Goal: Information Seeking & Learning: Check status

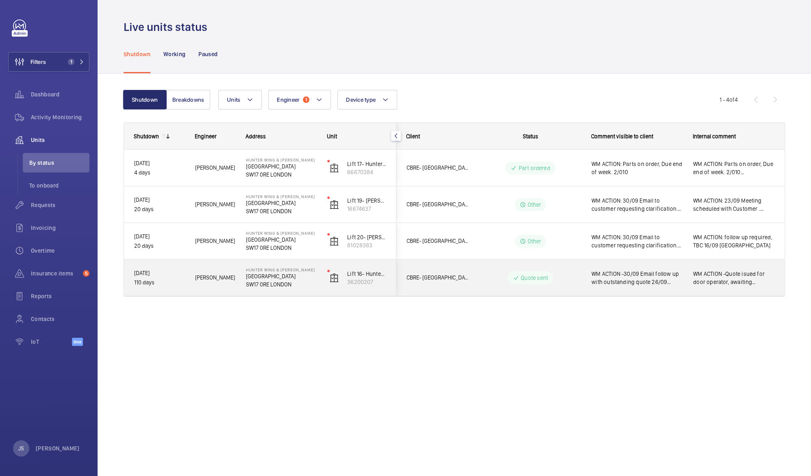
click at [270, 278] on p "[GEOGRAPHIC_DATA]" at bounding box center [281, 276] width 71 height 8
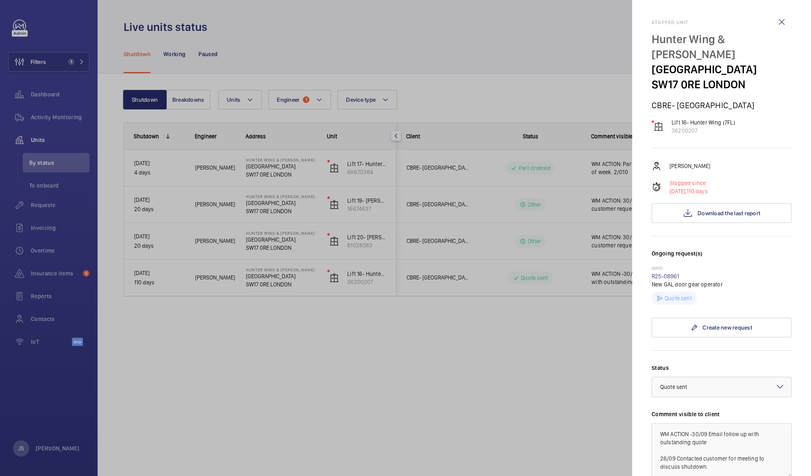
click at [682, 296] on p "Quote sent" at bounding box center [678, 298] width 27 height 8
click at [662, 273] on link "R25-08961" at bounding box center [666, 276] width 28 height 7
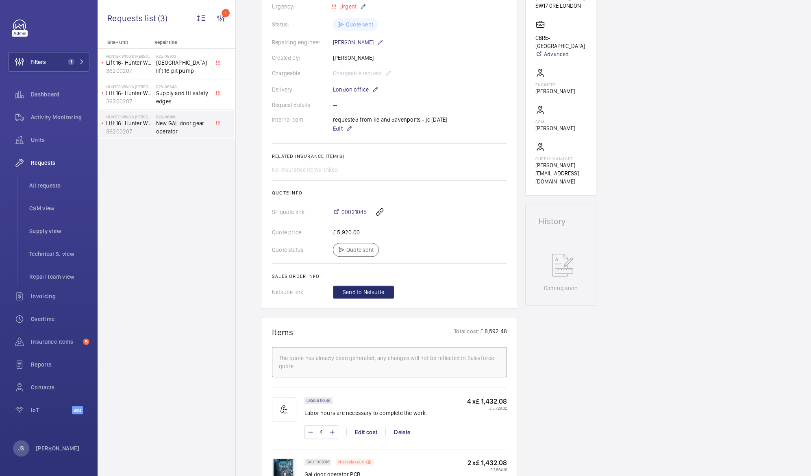
scroll to position [191, 0]
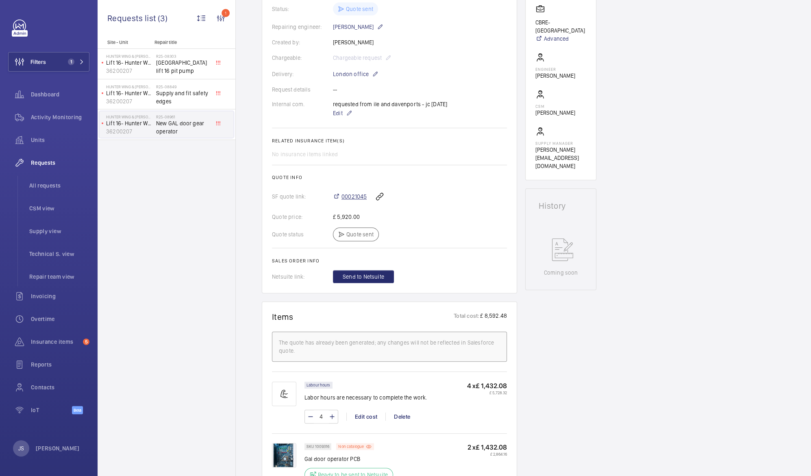
click at [360, 195] on span "00021045" at bounding box center [354, 196] width 25 height 8
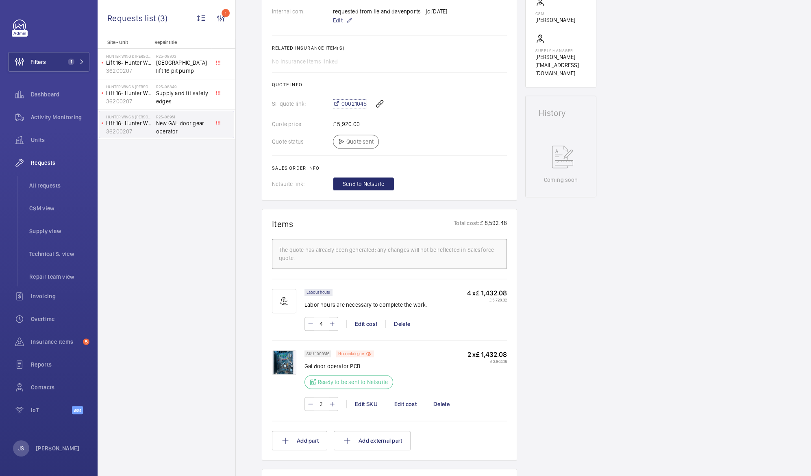
scroll to position [296, 0]
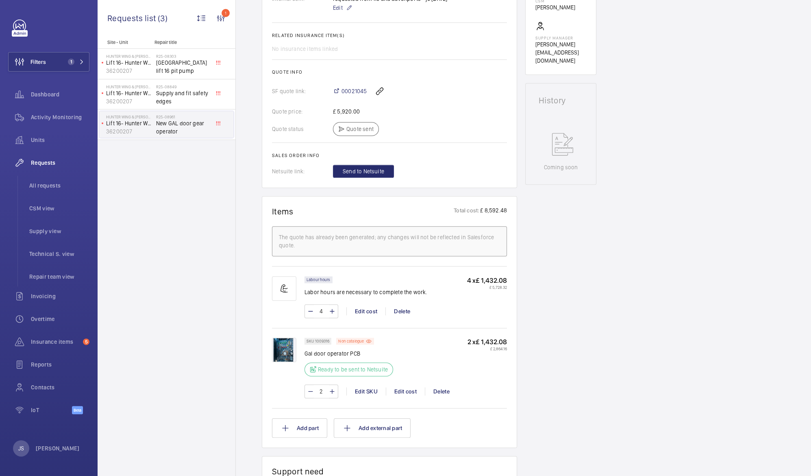
click at [320, 364] on div "Ready to be sent to Netsuite" at bounding box center [349, 369] width 89 height 14
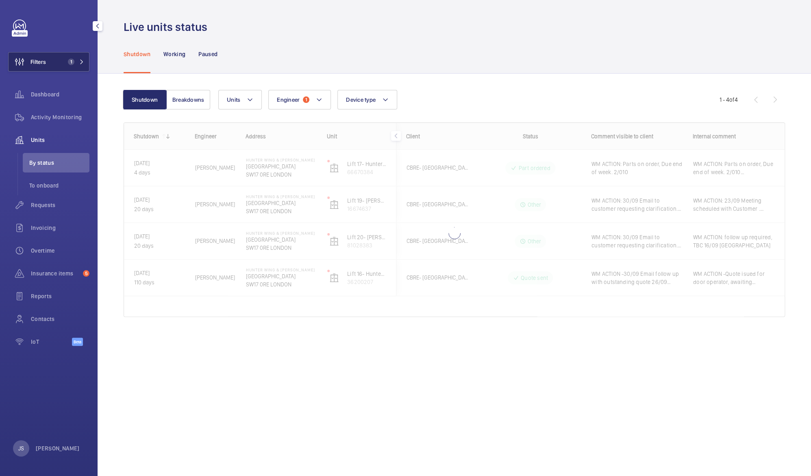
click at [37, 61] on span "Filters" at bounding box center [38, 62] width 15 height 8
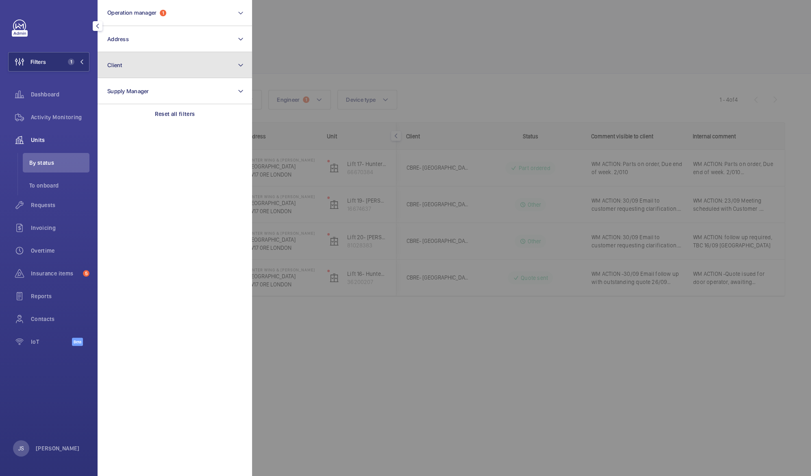
click at [125, 69] on button "Client" at bounding box center [175, 65] width 155 height 26
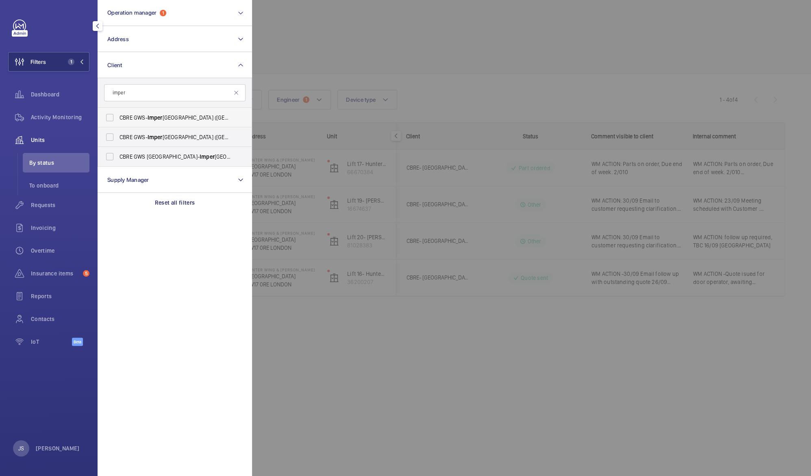
type input "imper"
click at [135, 119] on span "CBRE GWS- Imper ial Hospital ([GEOGRAPHIC_DATA])" at bounding box center [176, 117] width 112 height 8
click at [118, 119] on input "CBRE GWS- Imper ial Hospital ([GEOGRAPHIC_DATA])" at bounding box center [110, 117] width 16 height 16
checkbox input "true"
click at [315, 57] on div at bounding box center [657, 238] width 811 height 476
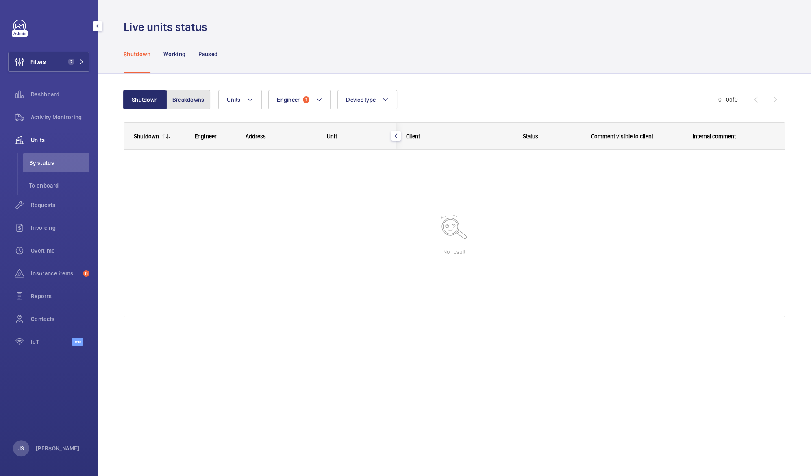
click at [185, 102] on button "Breakdowns" at bounding box center [188, 100] width 44 height 20
click at [145, 100] on button "Shutdown" at bounding box center [146, 100] width 44 height 20
click at [39, 133] on div "Units" at bounding box center [48, 140] width 81 height 20
click at [42, 65] on span "Filters" at bounding box center [38, 62] width 15 height 8
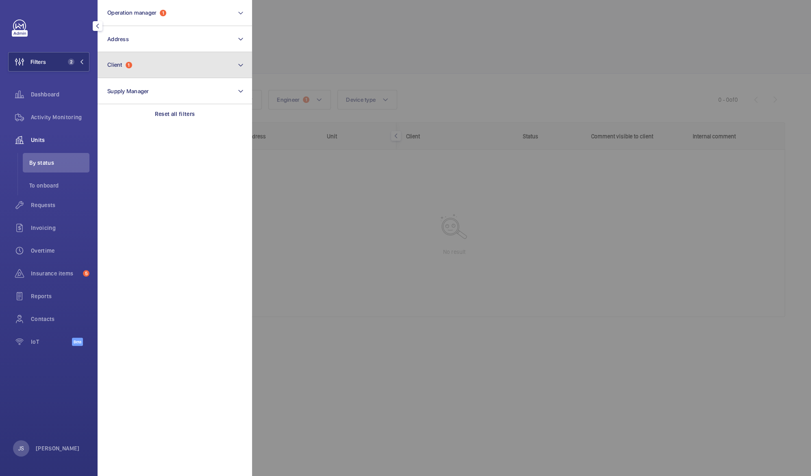
click at [112, 67] on span "Client" at bounding box center [114, 64] width 15 height 7
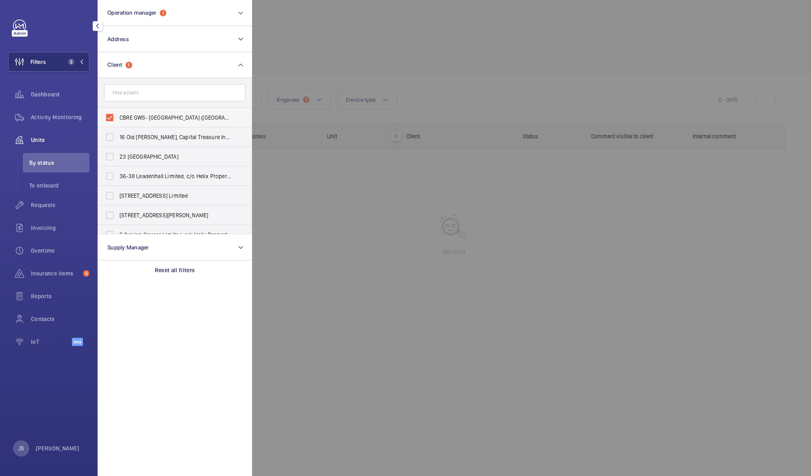
click at [124, 117] on span "CBRE GWS- [GEOGRAPHIC_DATA] ([GEOGRAPHIC_DATA])" at bounding box center [176, 117] width 112 height 8
click at [118, 117] on input "CBRE GWS- [GEOGRAPHIC_DATA] ([GEOGRAPHIC_DATA])" at bounding box center [110, 117] width 16 height 16
checkbox input "false"
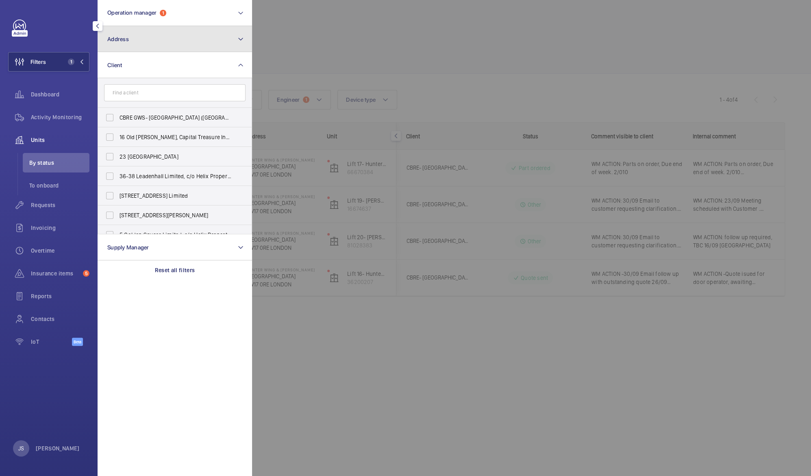
click at [131, 44] on button "Address" at bounding box center [175, 39] width 155 height 26
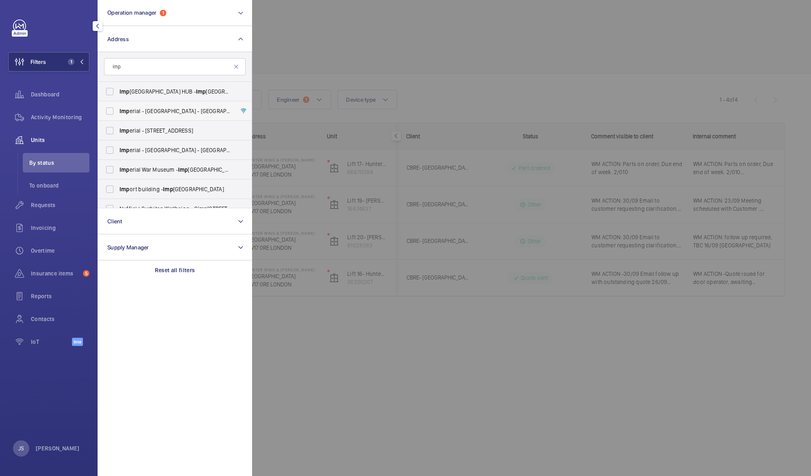
type input "imp"
click at [139, 108] on span "Imp erial - [GEOGRAPHIC_DATA] - [GEOGRAPHIC_DATA]" at bounding box center [176, 111] width 112 height 8
click at [118, 108] on input "Imp erial - [GEOGRAPHIC_DATA] - [GEOGRAPHIC_DATA]" at bounding box center [110, 111] width 16 height 16
checkbox input "true"
click at [303, 45] on div at bounding box center [657, 238] width 811 height 476
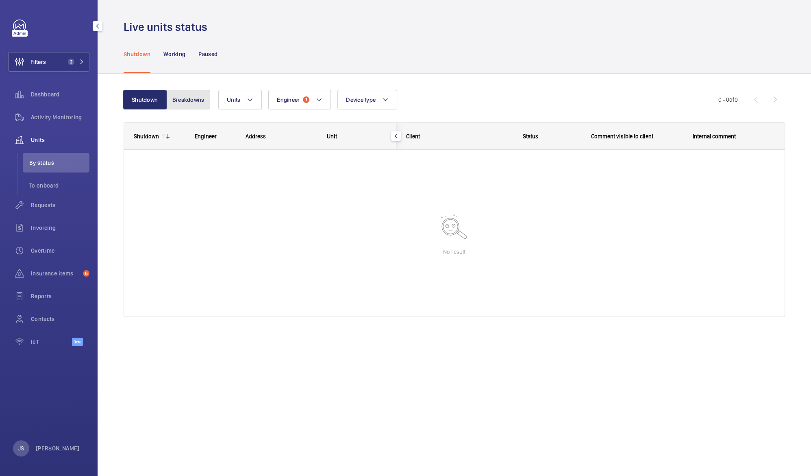
click at [188, 100] on button "Breakdowns" at bounding box center [188, 100] width 44 height 20
click at [321, 101] on mat-icon at bounding box center [320, 100] width 7 height 10
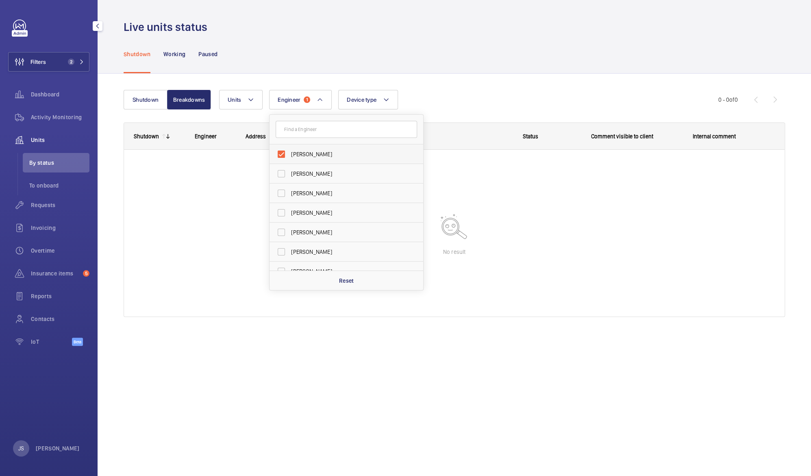
click at [296, 152] on span "[PERSON_NAME]" at bounding box center [347, 154] width 112 height 8
click at [290, 152] on input "[PERSON_NAME]" at bounding box center [281, 154] width 16 height 16
checkbox input "false"
click at [433, 33] on div "Live units status" at bounding box center [455, 27] width 662 height 15
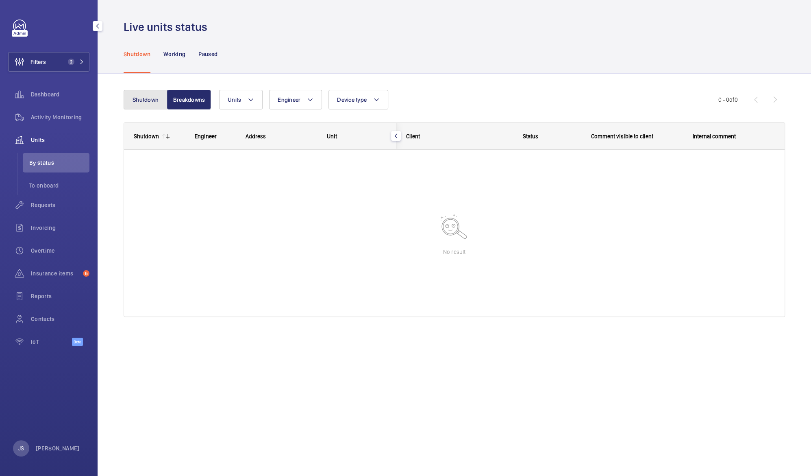
click at [141, 100] on button "Shutdown" at bounding box center [146, 100] width 44 height 20
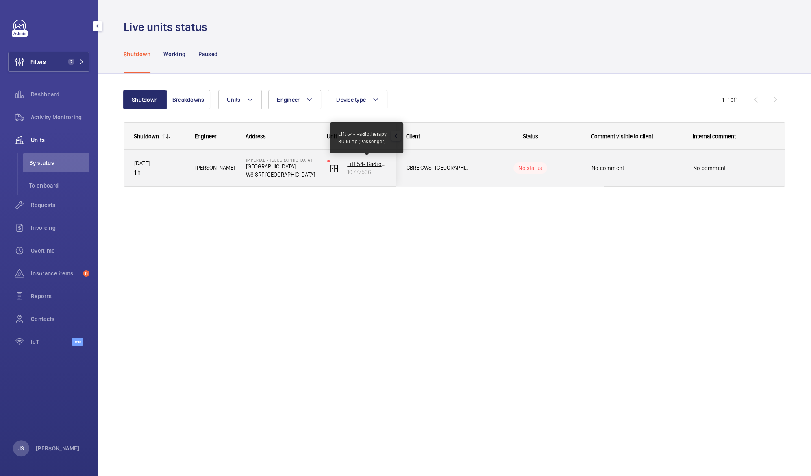
click at [360, 165] on p "Lift 54- Radiotherapy Building (Passenger)" at bounding box center [366, 164] width 39 height 8
click at [704, 168] on span "No comment" at bounding box center [733, 168] width 81 height 8
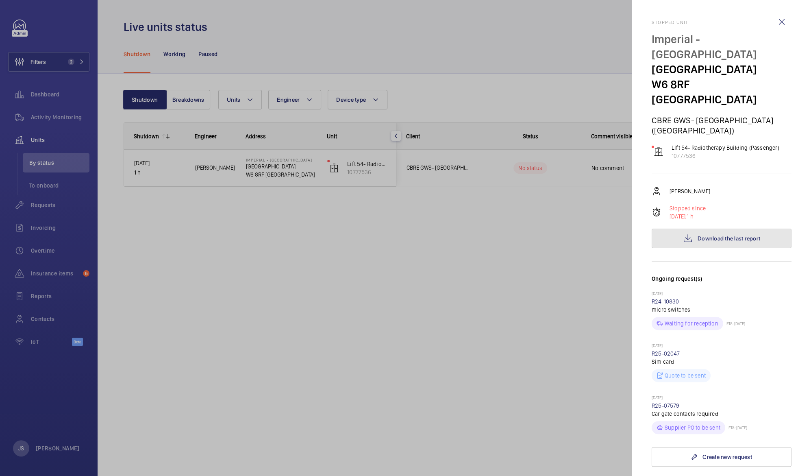
click at [720, 235] on span "Download the last report" at bounding box center [729, 238] width 63 height 7
click at [195, 259] on div at bounding box center [405, 238] width 811 height 476
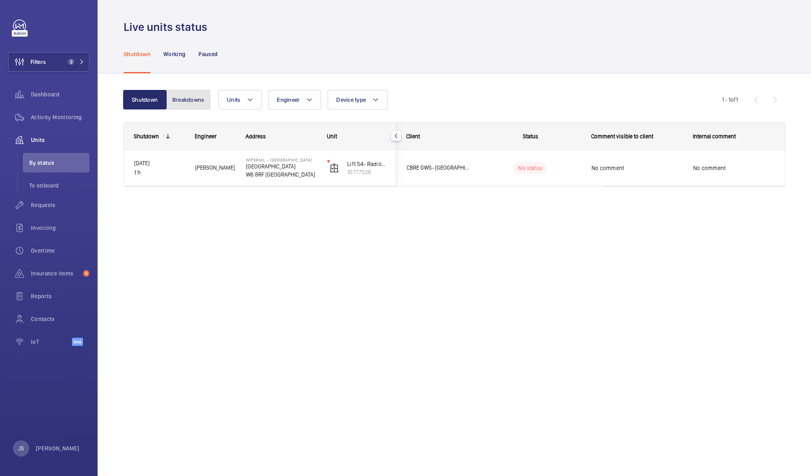
click at [203, 99] on button "Breakdowns" at bounding box center [188, 100] width 44 height 20
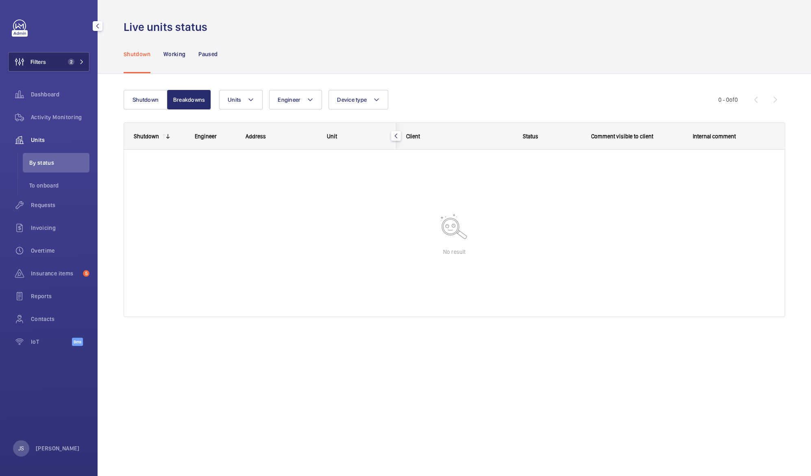
click at [74, 62] on span "2" at bounding box center [71, 62] width 7 height 7
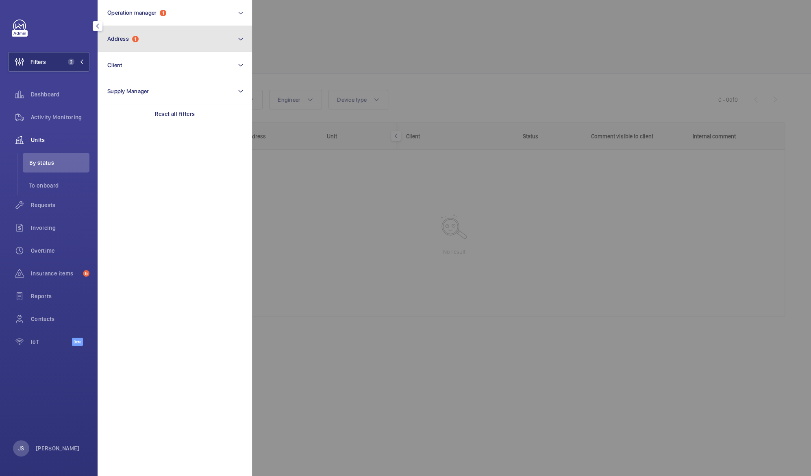
click at [129, 39] on span "Address" at bounding box center [118, 38] width 22 height 7
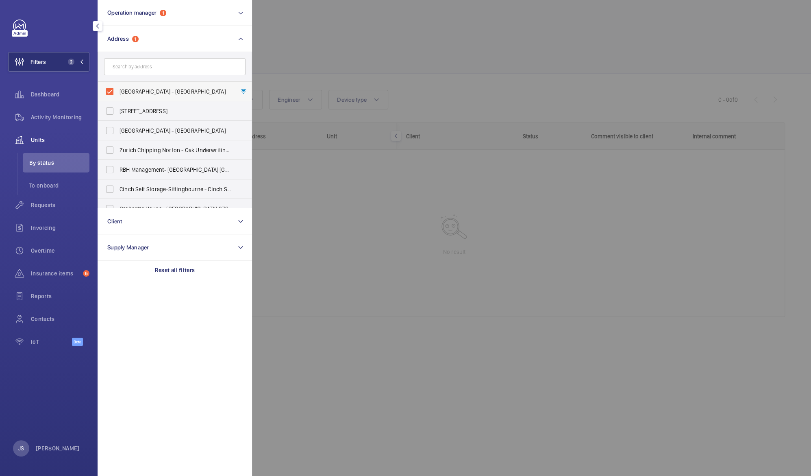
click at [125, 89] on span "[GEOGRAPHIC_DATA] - [GEOGRAPHIC_DATA]" at bounding box center [176, 91] width 112 height 8
click at [118, 89] on input "[GEOGRAPHIC_DATA] - [GEOGRAPHIC_DATA]" at bounding box center [110, 91] width 16 height 16
checkbox input "false"
click at [343, 39] on div at bounding box center [657, 238] width 811 height 476
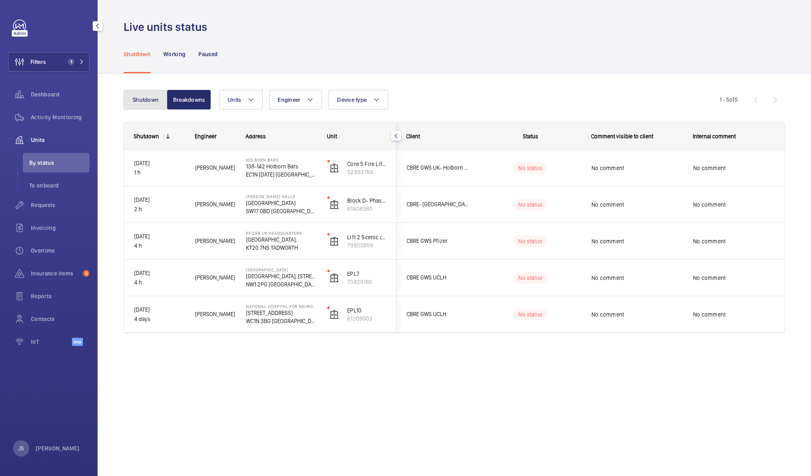
click at [146, 98] on button "Shutdown" at bounding box center [146, 100] width 44 height 20
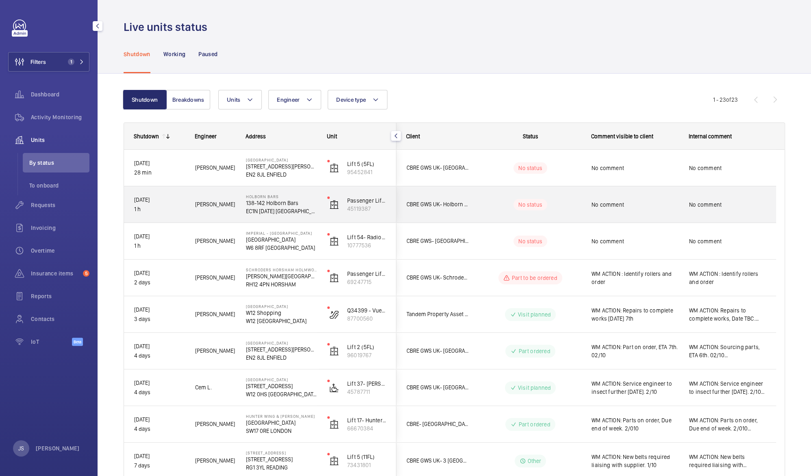
click at [260, 209] on p "EC1N [DATE] [GEOGRAPHIC_DATA]" at bounding box center [281, 211] width 71 height 8
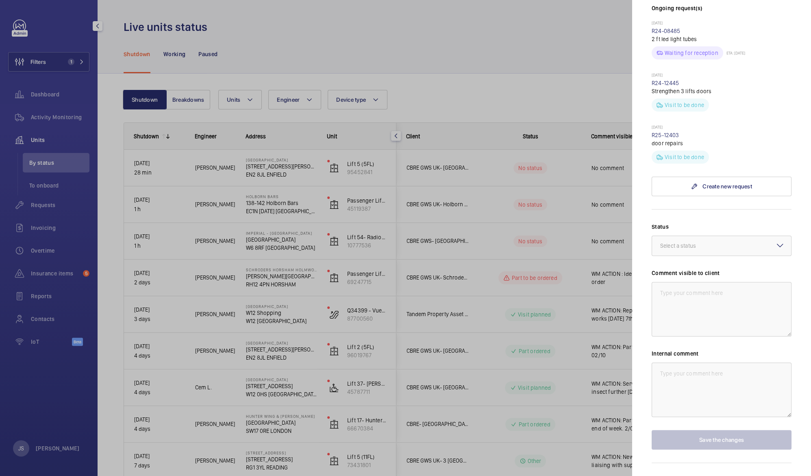
scroll to position [249, 0]
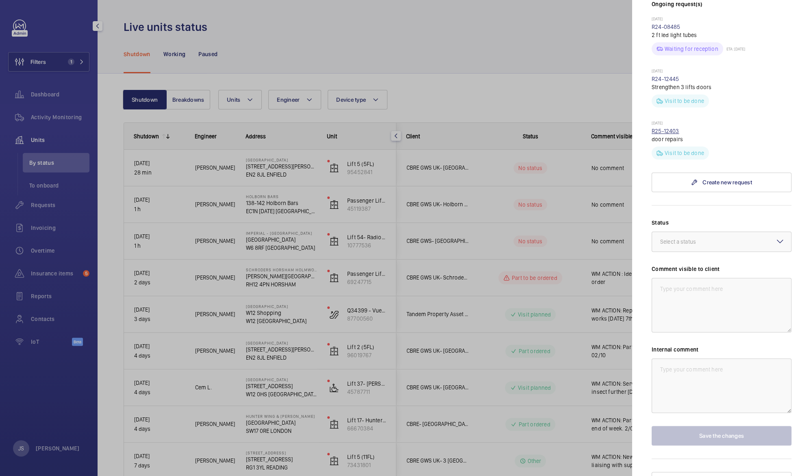
click at [660, 128] on link "R25-12403" at bounding box center [666, 131] width 28 height 7
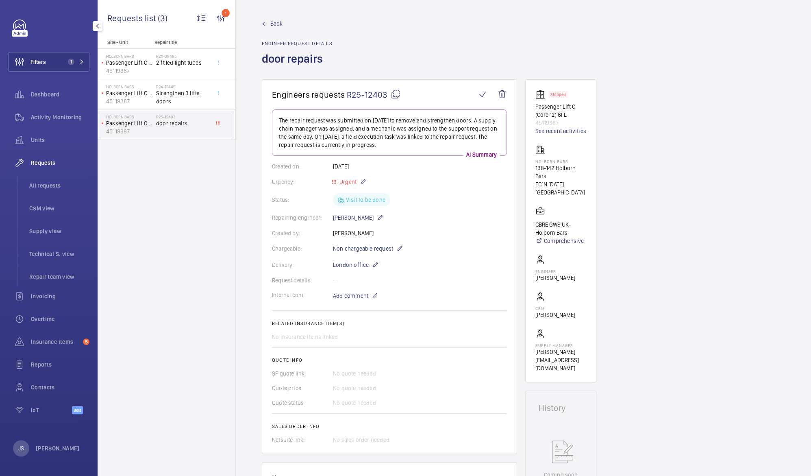
click at [96, 27] on mat-icon "button" at bounding box center [98, 26] width 10 height 7
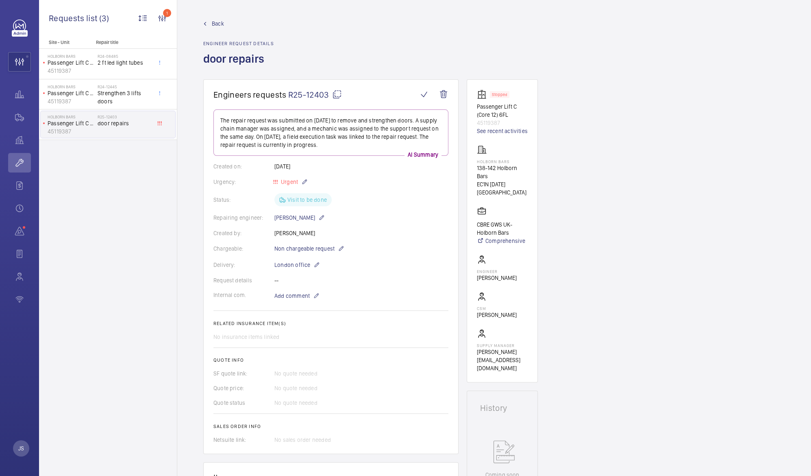
click at [208, 23] on link "Back" at bounding box center [238, 24] width 71 height 8
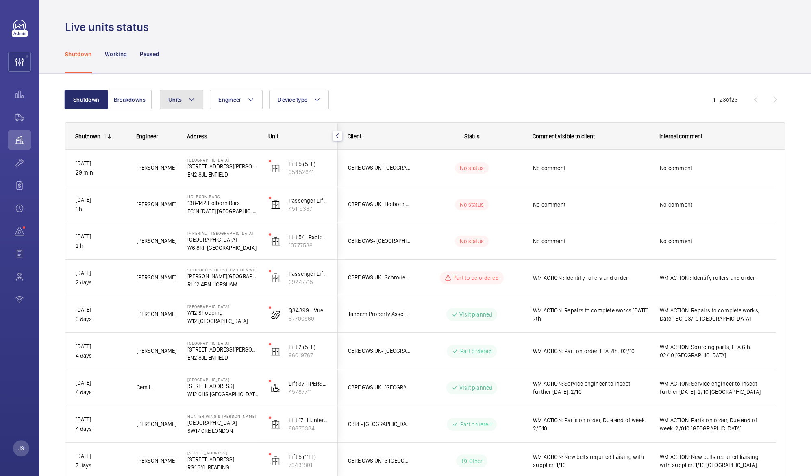
click at [181, 96] on span "Units" at bounding box center [174, 99] width 13 height 7
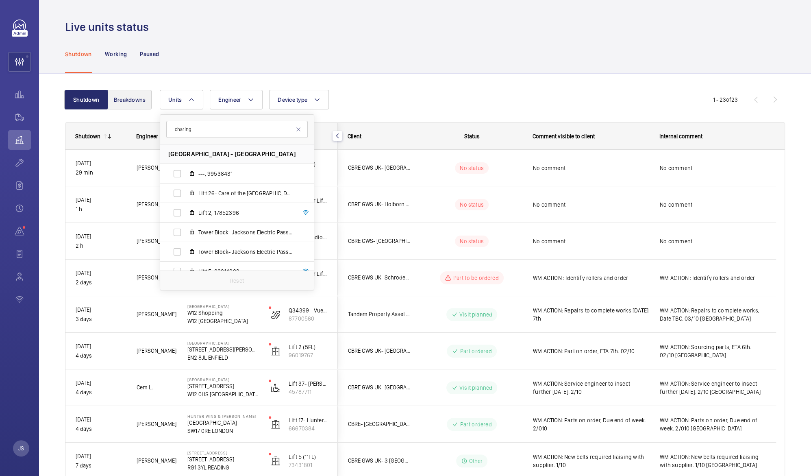
type input "charing"
click at [134, 98] on button "Breakdowns" at bounding box center [130, 100] width 44 height 20
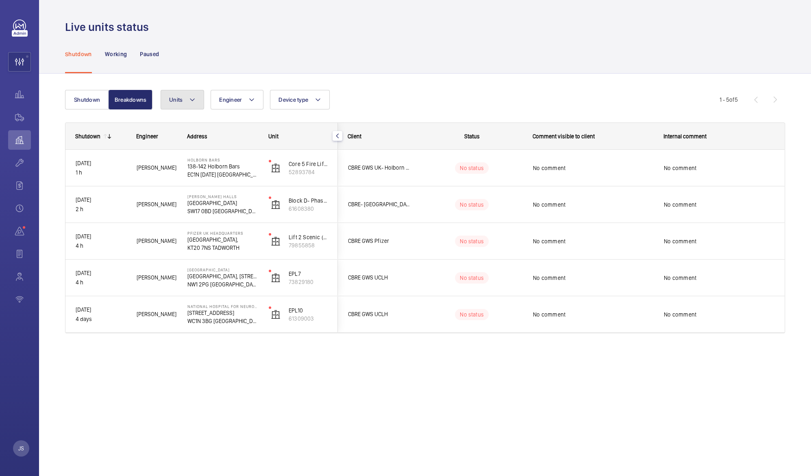
click at [192, 103] on mat-icon at bounding box center [192, 100] width 7 height 10
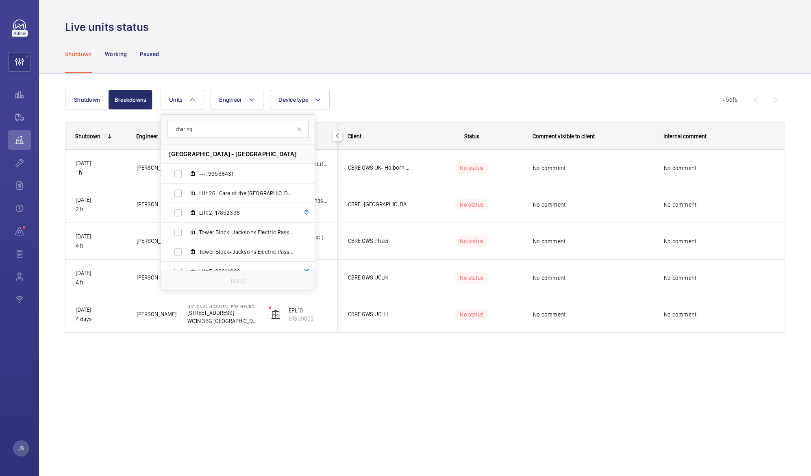
type input "charing"
click at [189, 61] on div "Shutdown Working Paused" at bounding box center [425, 54] width 720 height 39
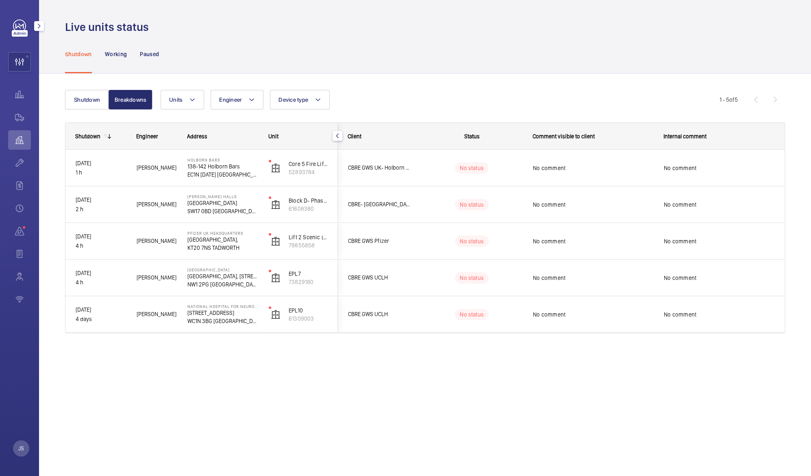
click at [37, 23] on mat-icon "button" at bounding box center [39, 26] width 10 height 7
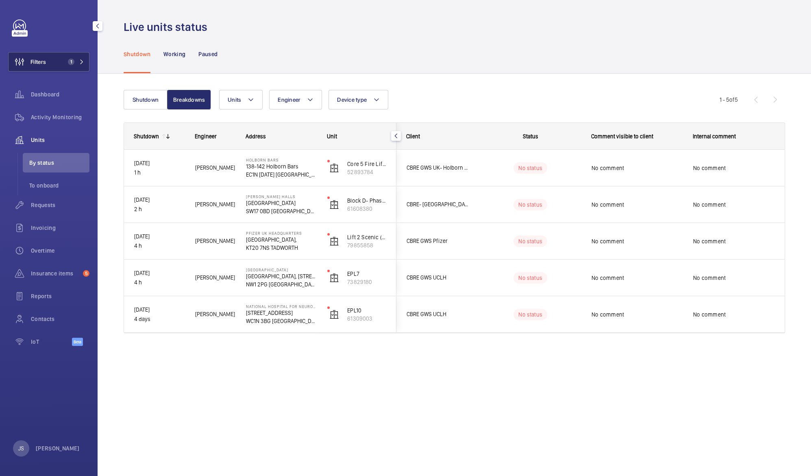
click at [37, 63] on span "Filters" at bounding box center [38, 62] width 15 height 8
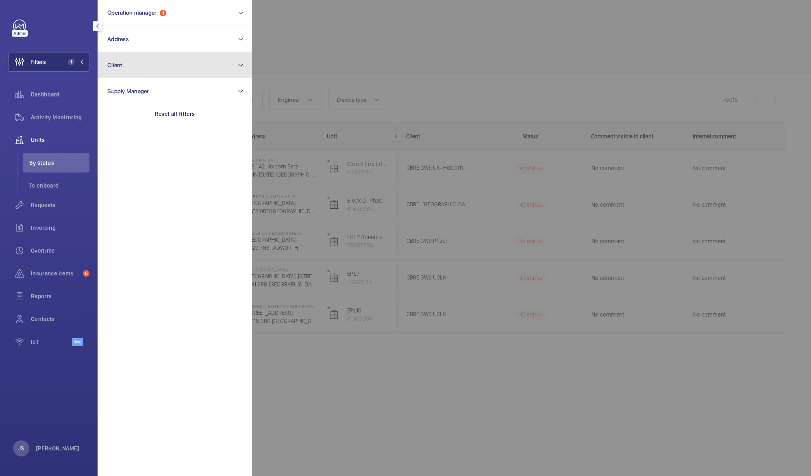
click at [109, 68] on button "Client" at bounding box center [175, 65] width 155 height 26
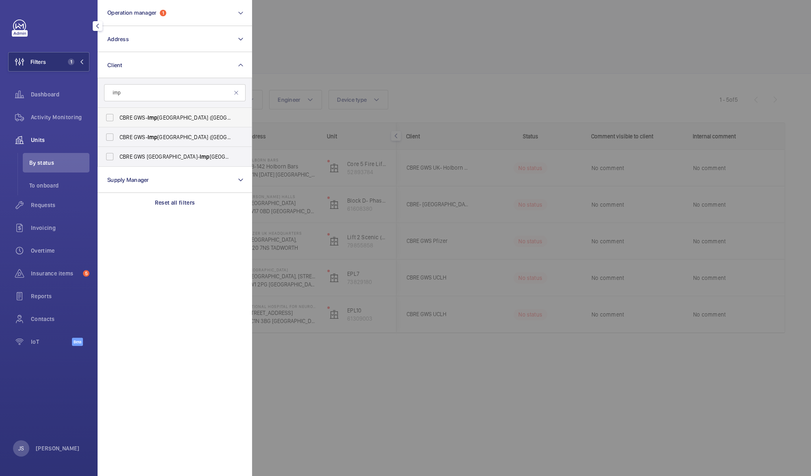
type input "imp"
click at [121, 115] on span "CBRE GWS- [GEOGRAPHIC_DATA] ([GEOGRAPHIC_DATA])" at bounding box center [176, 117] width 112 height 8
click at [118, 115] on input "CBRE GWS- [GEOGRAPHIC_DATA] ([GEOGRAPHIC_DATA])" at bounding box center [110, 117] width 16 height 16
checkbox input "true"
click at [303, 29] on div at bounding box center [657, 238] width 811 height 476
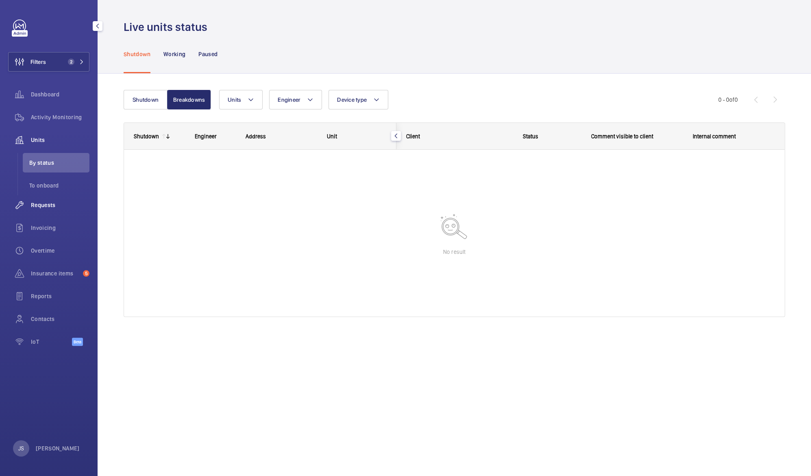
click at [43, 201] on span "Requests" at bounding box center [60, 205] width 59 height 8
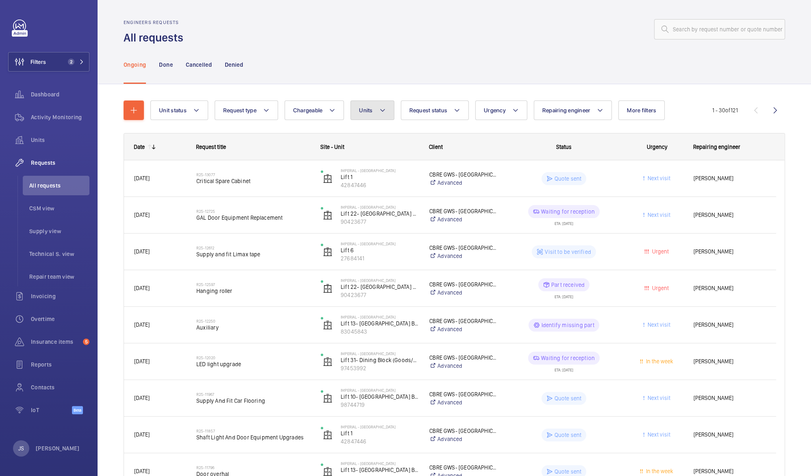
click at [381, 111] on mat-icon at bounding box center [382, 110] width 7 height 10
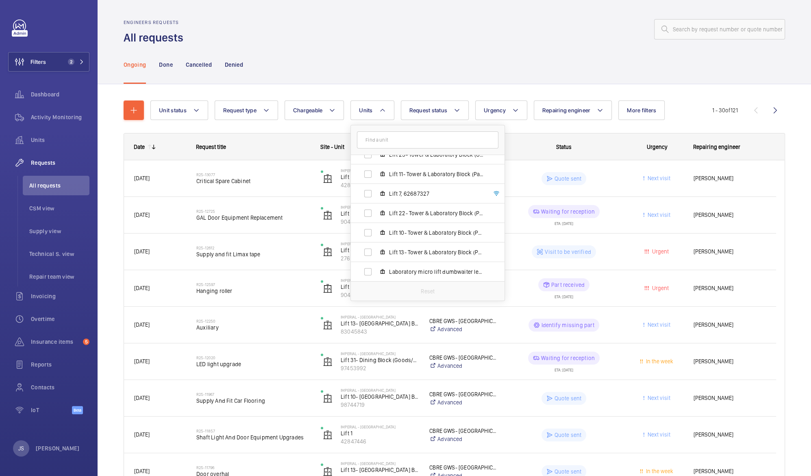
scroll to position [148, 0]
click at [444, 233] on span "Lift 10- Tower & Laboratory Block (Passenger), 98744719" at bounding box center [436, 231] width 94 height 8
click at [376, 233] on input "Lift 10- Tower & Laboratory Block (Passenger), 98744719" at bounding box center [368, 231] width 16 height 16
checkbox input "true"
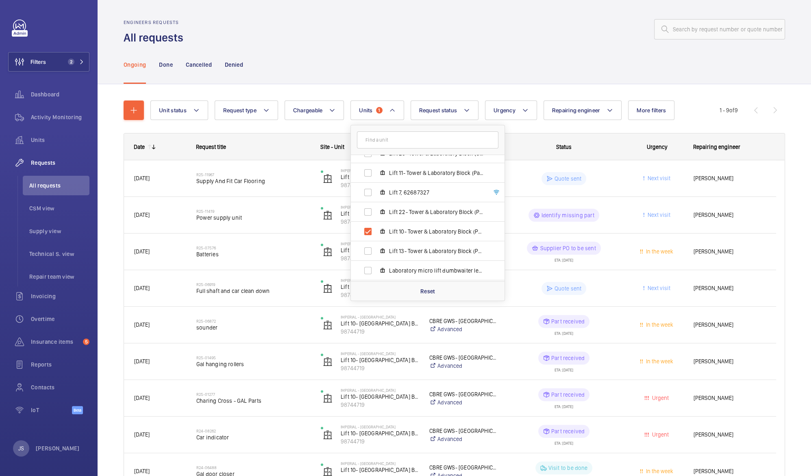
click at [401, 58] on div "Ongoing Done Cancelled Denied" at bounding box center [455, 64] width 662 height 39
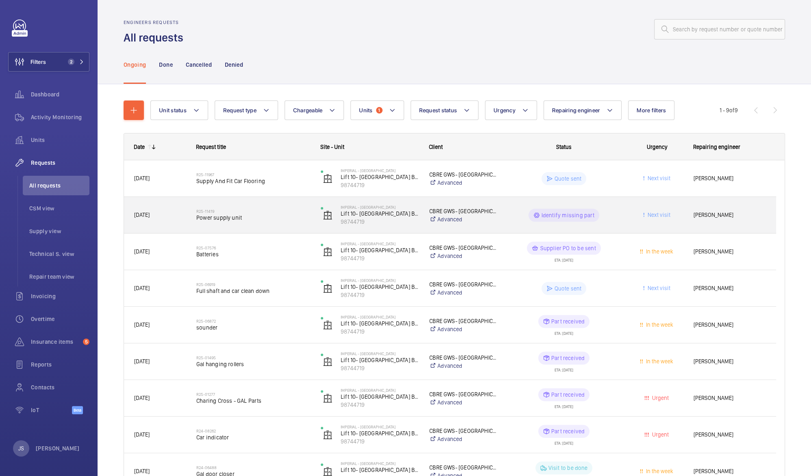
click at [209, 215] on span "Power supply unit" at bounding box center [253, 218] width 114 height 8
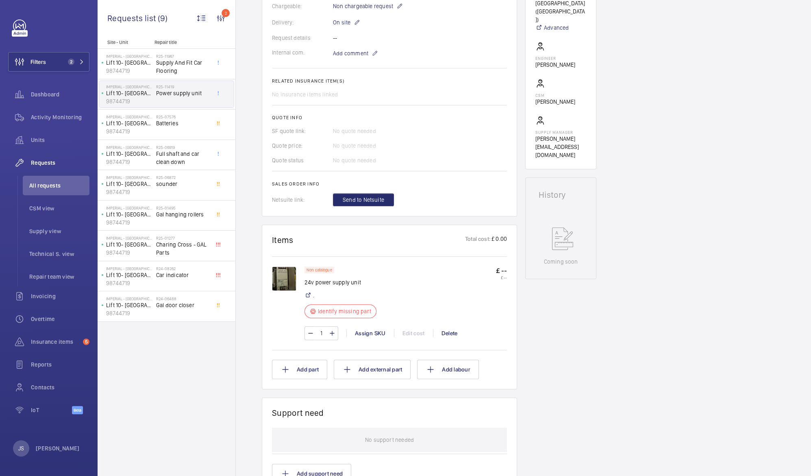
scroll to position [267, 0]
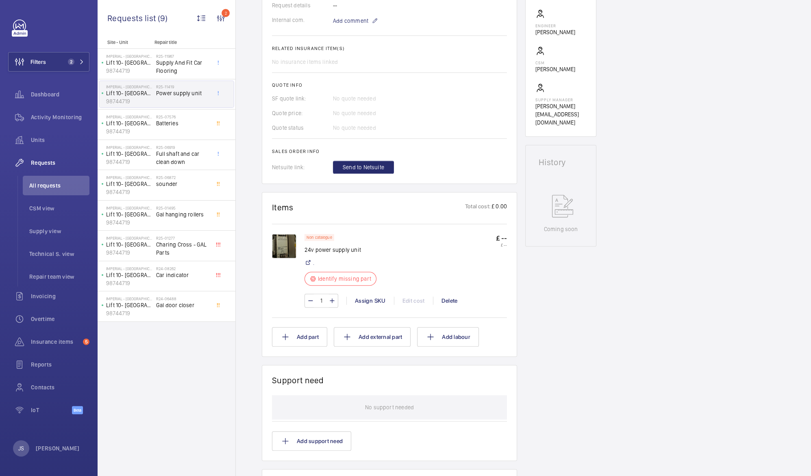
click at [281, 251] on img at bounding box center [284, 246] width 24 height 24
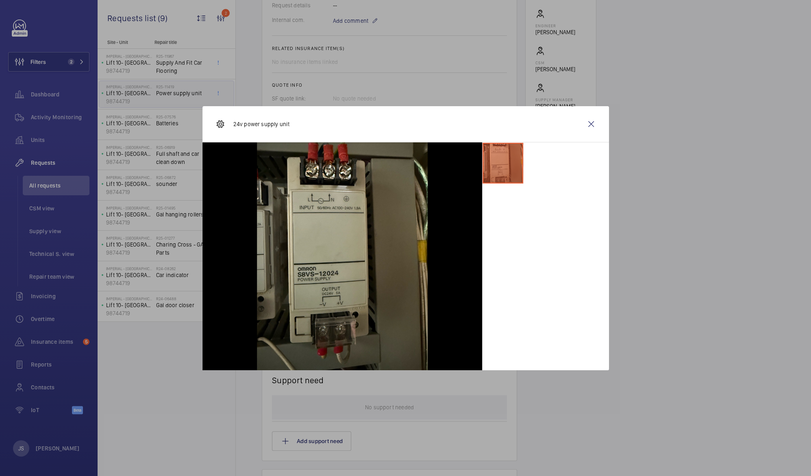
click at [666, 106] on div at bounding box center [405, 238] width 811 height 476
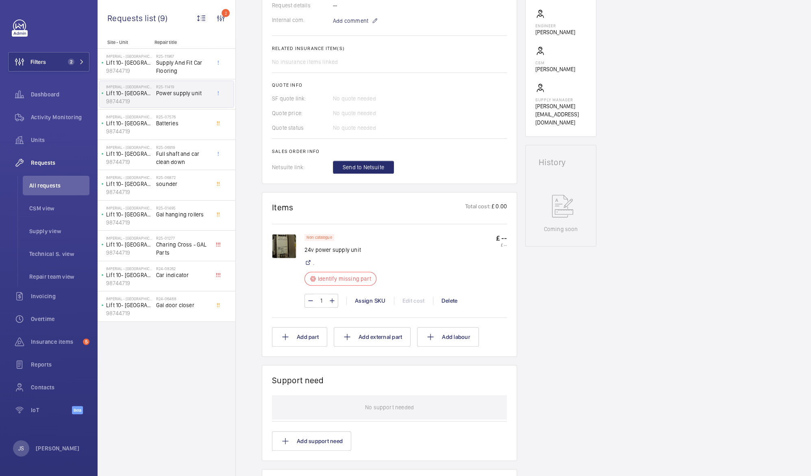
scroll to position [475, 0]
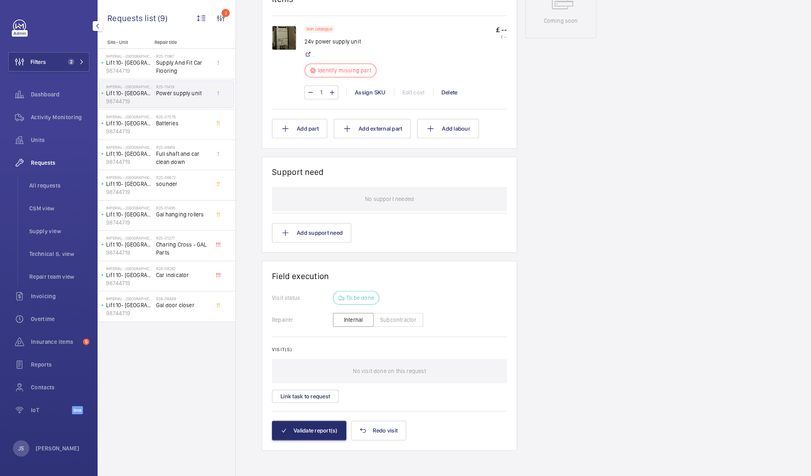
click at [40, 156] on div "Requests" at bounding box center [48, 163] width 81 height 20
click at [39, 144] on span "Units" at bounding box center [60, 140] width 59 height 8
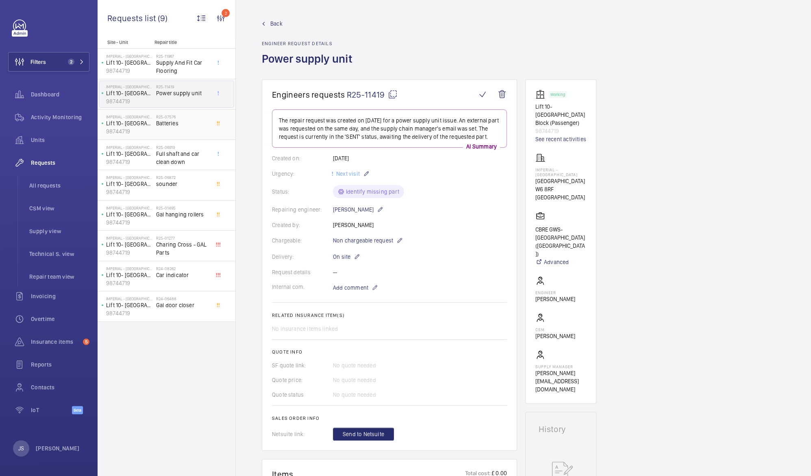
click at [171, 125] on span "Batteries" at bounding box center [183, 123] width 54 height 8
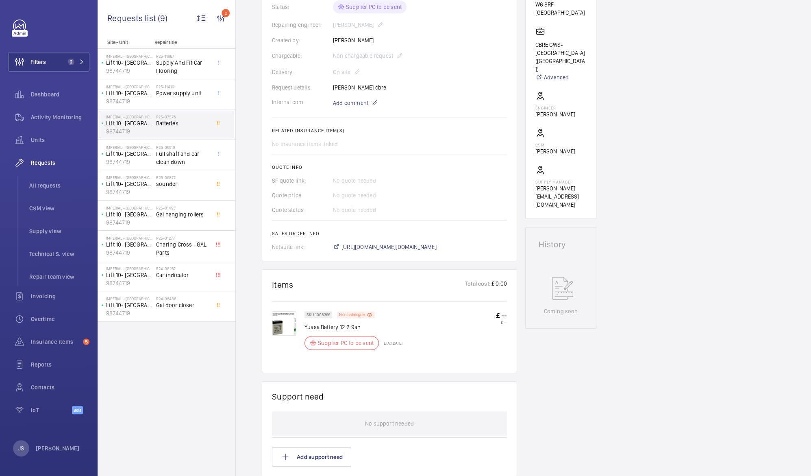
scroll to position [211, 0]
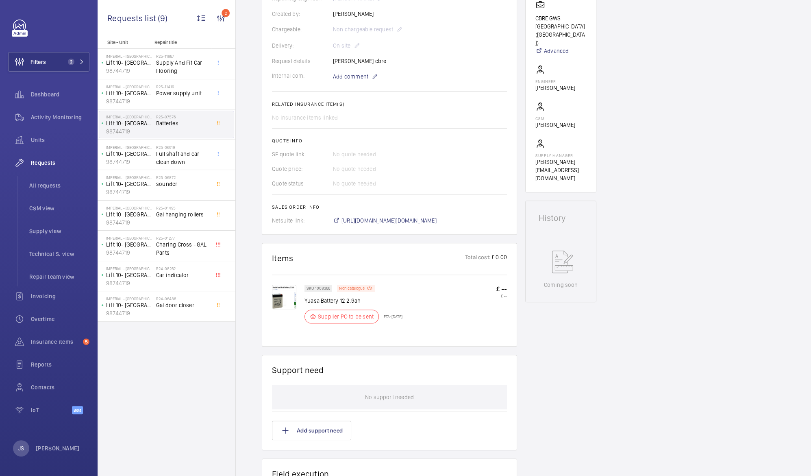
click at [280, 303] on img at bounding box center [284, 297] width 24 height 24
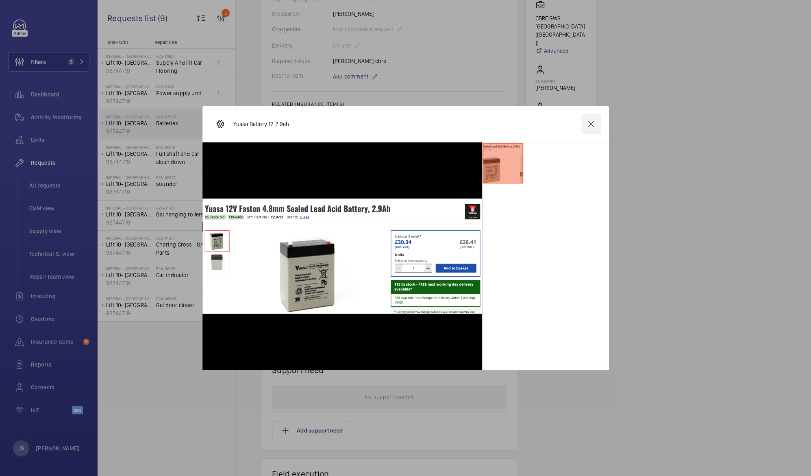
click at [590, 122] on wm-front-icon-button at bounding box center [592, 124] width 20 height 20
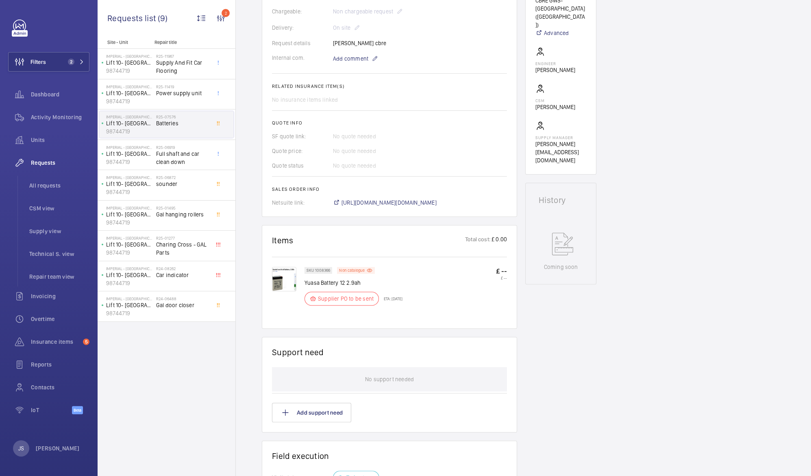
scroll to position [0, 0]
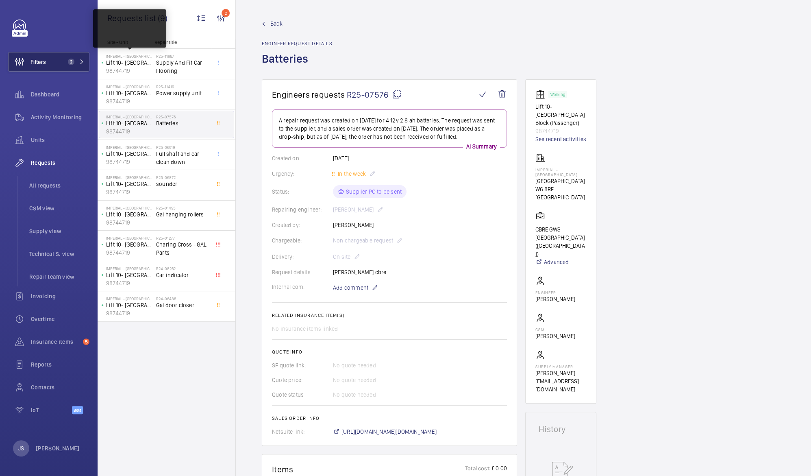
click at [37, 64] on span "Filters" at bounding box center [38, 62] width 15 height 8
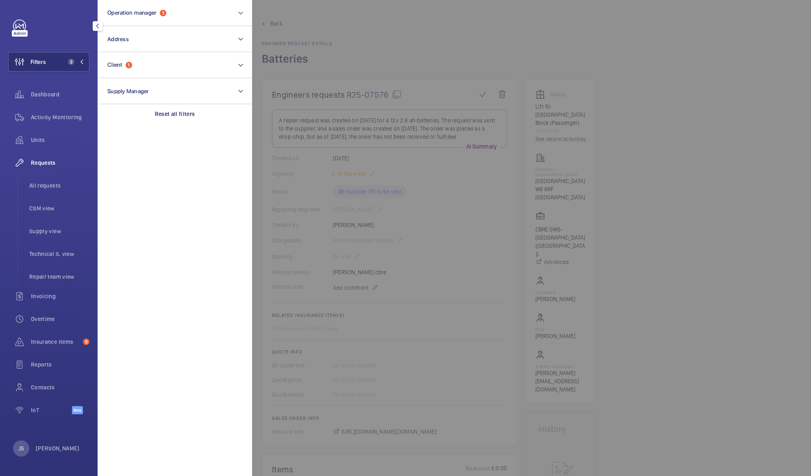
click at [76, 62] on span "2" at bounding box center [75, 62] width 20 height 7
click at [121, 63] on p "Lift 10- [GEOGRAPHIC_DATA] Block (Passenger)" at bounding box center [129, 63] width 47 height 8
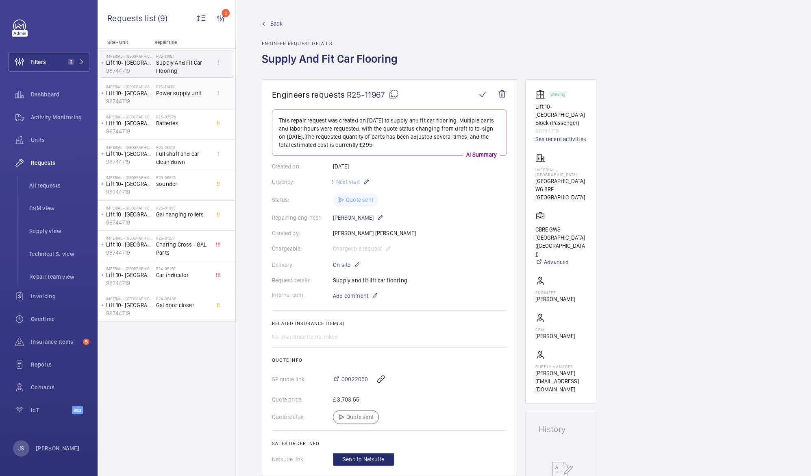
click at [177, 100] on div "R25-11419 Power supply unit" at bounding box center [183, 96] width 54 height 24
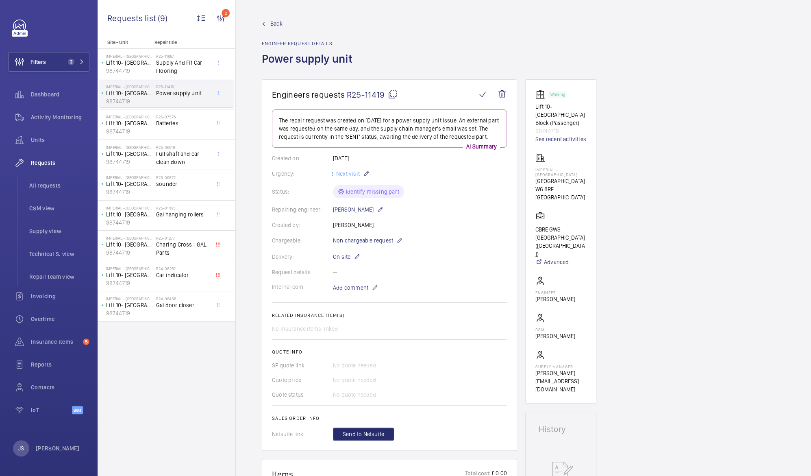
click at [353, 95] on span "R25-11419" at bounding box center [372, 94] width 51 height 10
click at [162, 126] on span "Batteries" at bounding box center [183, 123] width 54 height 8
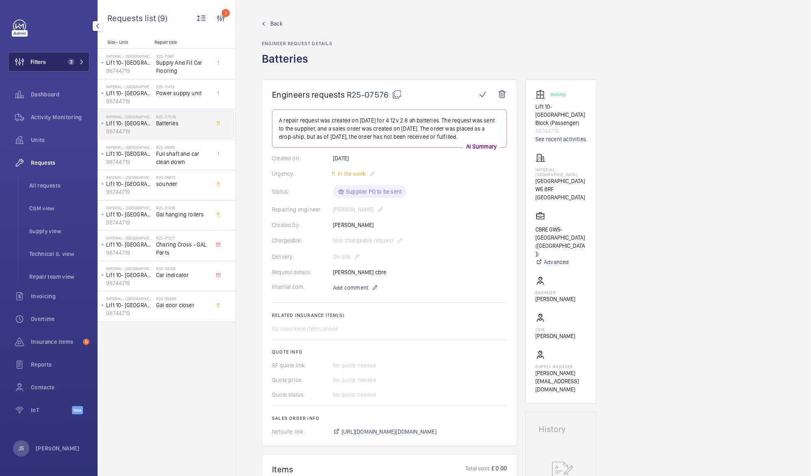
click at [33, 61] on span "Filters" at bounding box center [38, 62] width 15 height 8
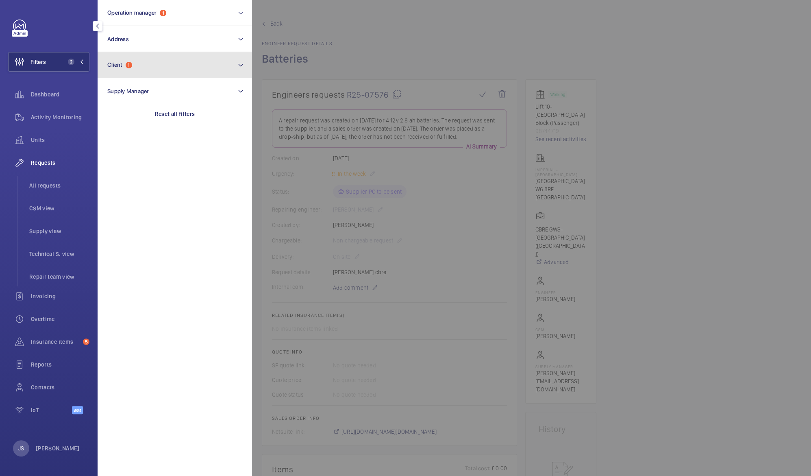
click at [119, 62] on span "Client" at bounding box center [114, 64] width 15 height 7
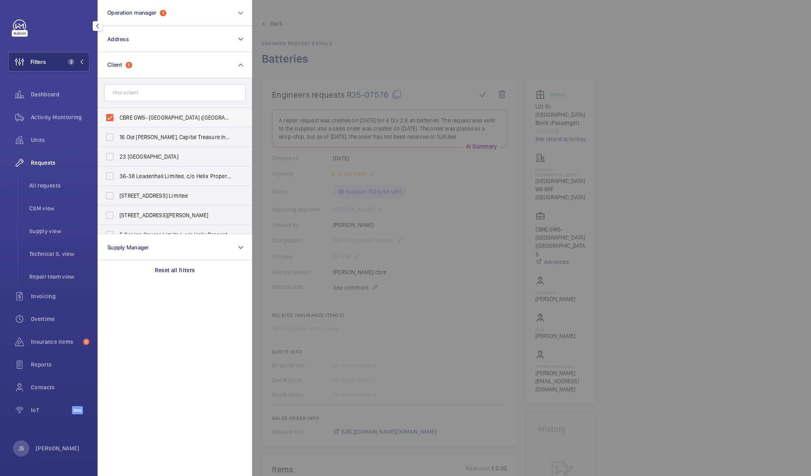
click at [142, 117] on span "CBRE GWS- [GEOGRAPHIC_DATA] ([GEOGRAPHIC_DATA])" at bounding box center [176, 117] width 112 height 8
click at [118, 117] on input "CBRE GWS- [GEOGRAPHIC_DATA] ([GEOGRAPHIC_DATA])" at bounding box center [110, 117] width 16 height 16
checkbox input "false"
click at [365, 21] on div at bounding box center [657, 238] width 811 height 476
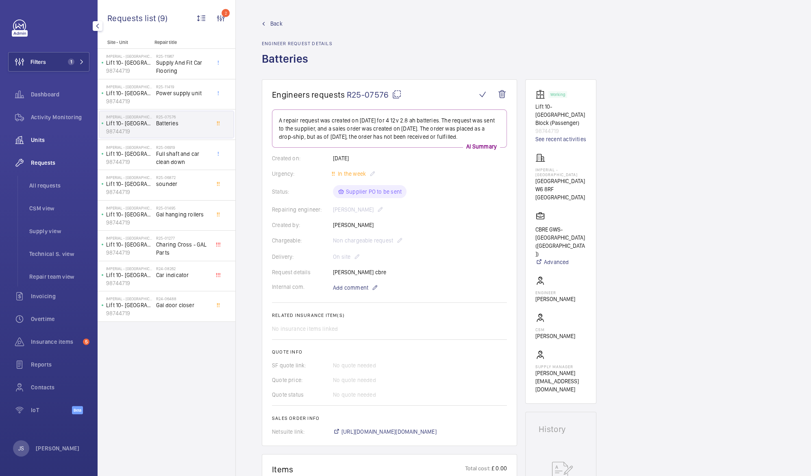
click at [47, 140] on span "Units" at bounding box center [60, 140] width 59 height 8
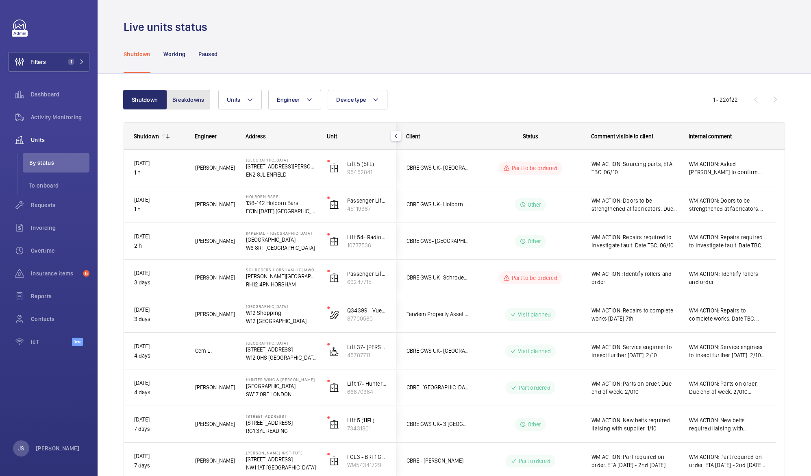
click at [179, 97] on button "Breakdowns" at bounding box center [188, 100] width 44 height 20
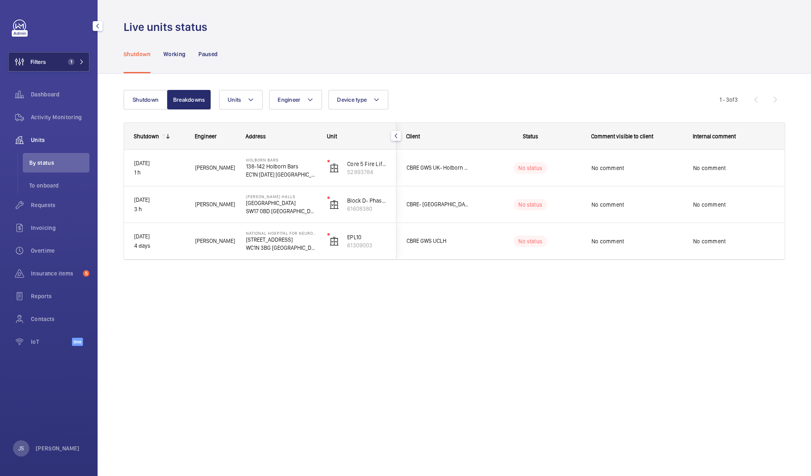
click at [63, 61] on button "Filters 1" at bounding box center [48, 62] width 81 height 20
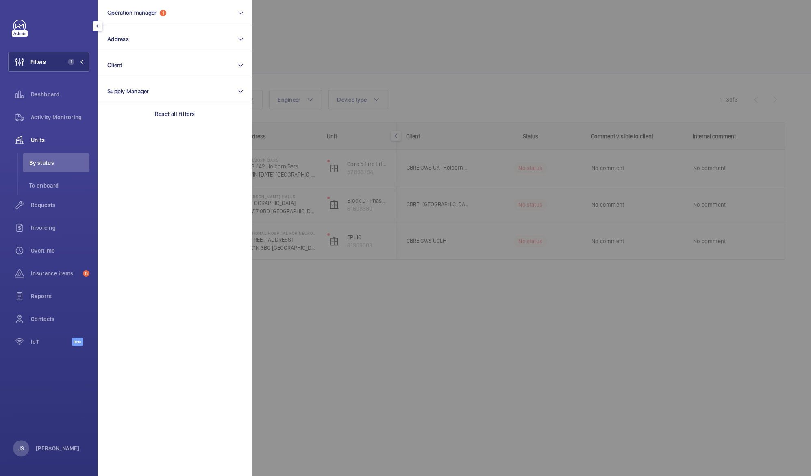
click at [35, 139] on span "Units" at bounding box center [60, 140] width 59 height 8
click at [39, 163] on span "By status" at bounding box center [59, 163] width 60 height 8
click at [390, 50] on div at bounding box center [657, 238] width 811 height 476
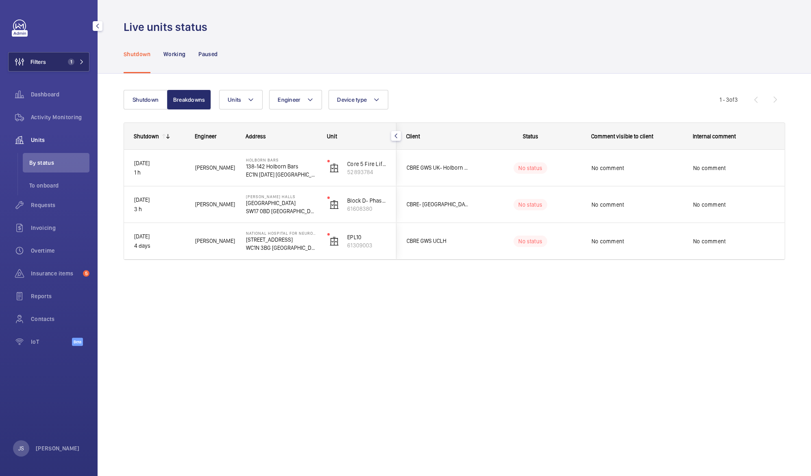
click at [39, 66] on span "Filters" at bounding box center [27, 62] width 37 height 20
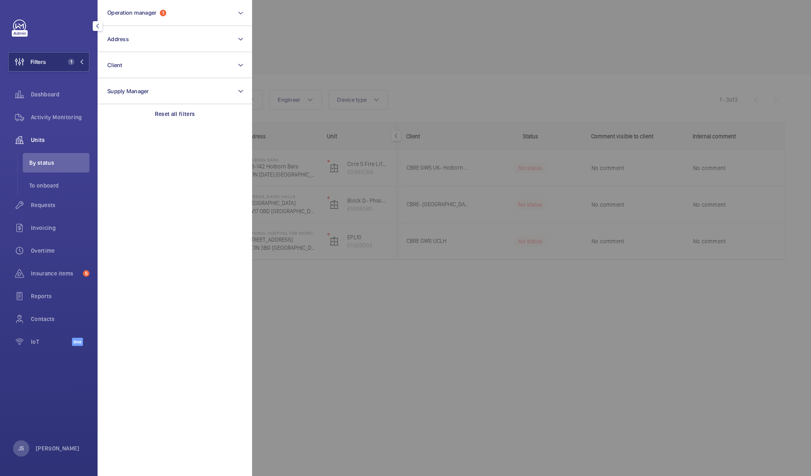
click at [43, 163] on span "By status" at bounding box center [59, 163] width 60 height 8
click at [44, 143] on span "Units" at bounding box center [60, 140] width 59 height 8
click at [399, 19] on div at bounding box center [657, 238] width 811 height 476
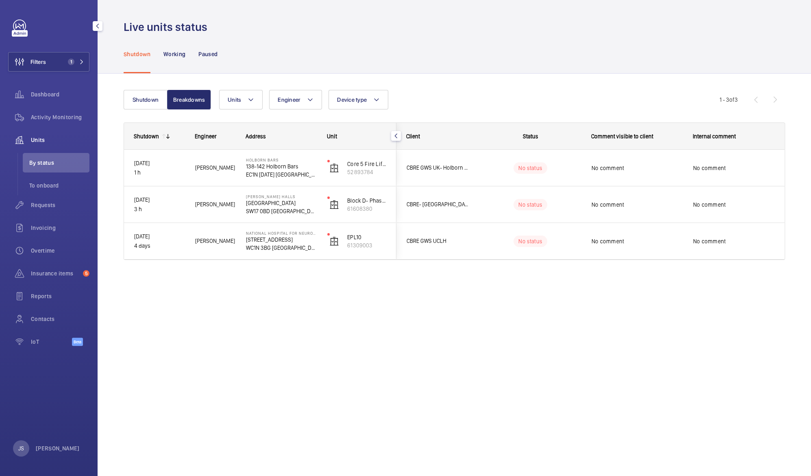
click at [434, 96] on div "Units Engineer Device type More filters Reset all filters" at bounding box center [469, 100] width 501 height 20
click at [178, 56] on p "Working" at bounding box center [174, 54] width 22 height 8
